Goal: Information Seeking & Learning: Learn about a topic

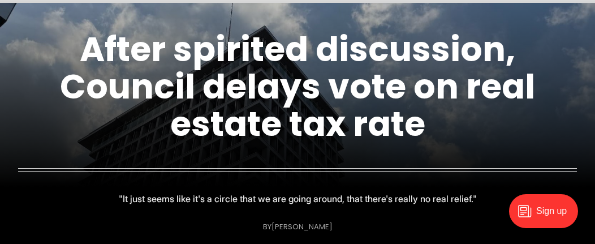
scroll to position [73, 0]
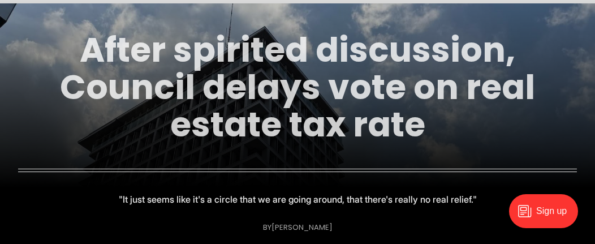
click at [281, 100] on link "After spirited discussion, Council delays vote on real estate tax rate" at bounding box center [297, 87] width 475 height 122
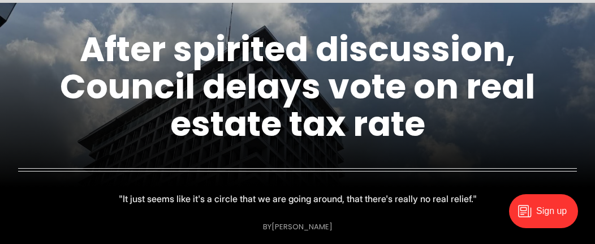
scroll to position [0, 0]
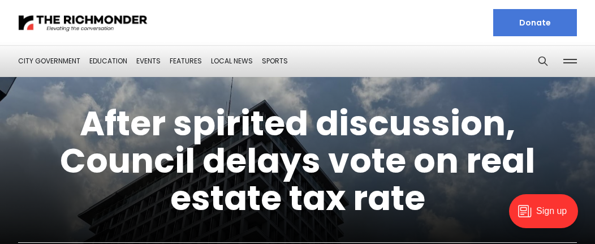
click at [543, 60] on figcaption "After spirited discussion, Council delays vote on real estate tax rate "It just…" at bounding box center [297, 180] width 595 height 279
click at [541, 60] on figcaption "After spirited discussion, Council delays vote on real estate tax rate "It just…" at bounding box center [297, 180] width 595 height 279
click at [442, 28] on div "Donate" at bounding box center [441, 22] width 270 height 27
click at [539, 54] on figcaption "After spirited discussion, Council delays vote on real estate tax rate "It just…" at bounding box center [297, 180] width 595 height 279
click at [539, 60] on figcaption "After spirited discussion, Council delays vote on real estate tax rate "It just…" at bounding box center [297, 180] width 595 height 279
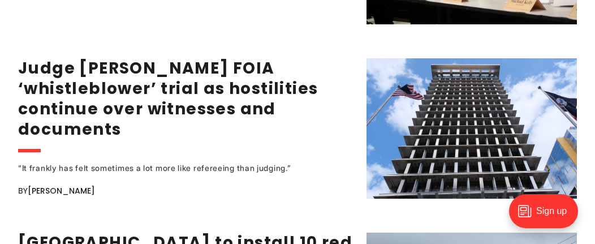
scroll to position [1555, 0]
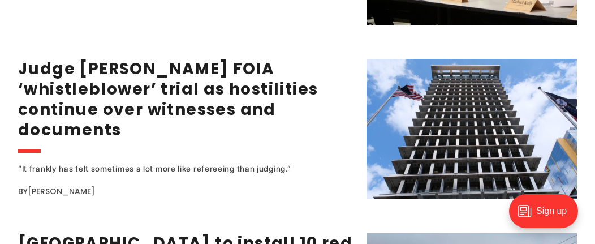
click at [75, 185] on link "[PERSON_NAME]" at bounding box center [61, 190] width 67 height 11
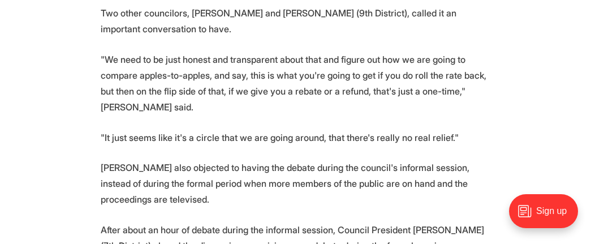
scroll to position [1342, 0]
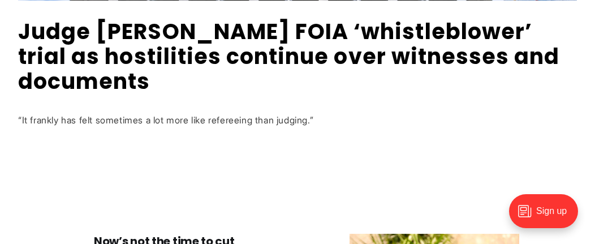
scroll to position [510, 0]
